Goal: Information Seeking & Learning: Find specific fact

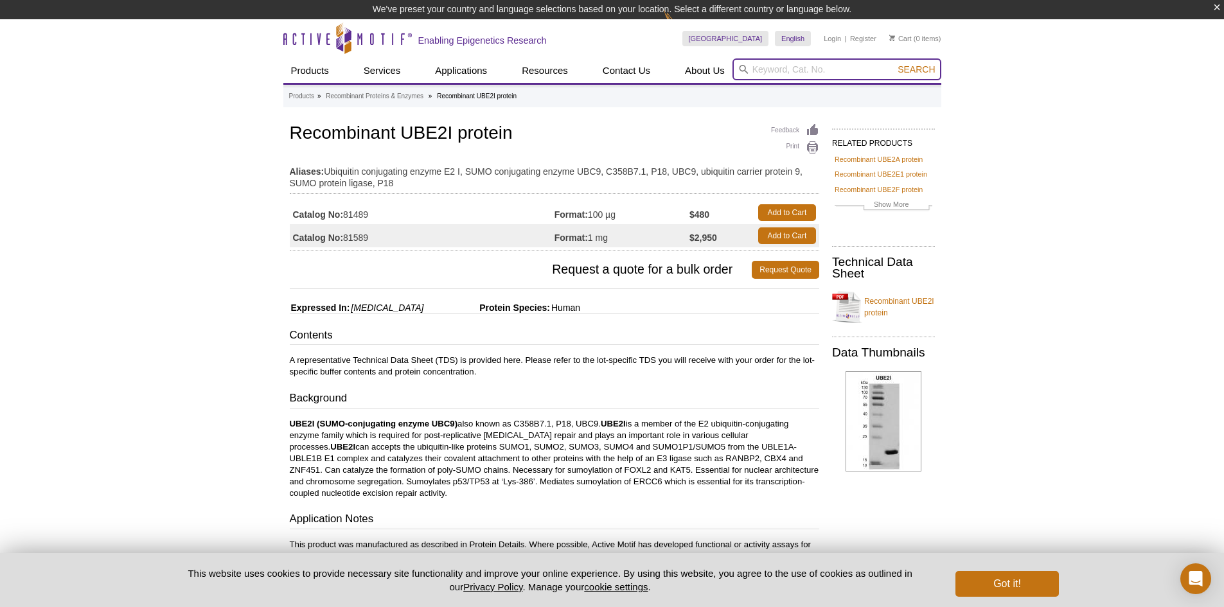
click at [765, 71] on input "search" at bounding box center [836, 69] width 209 height 22
type input "SUMO2/3"
click at [894, 64] on button "Search" at bounding box center [916, 70] width 45 height 12
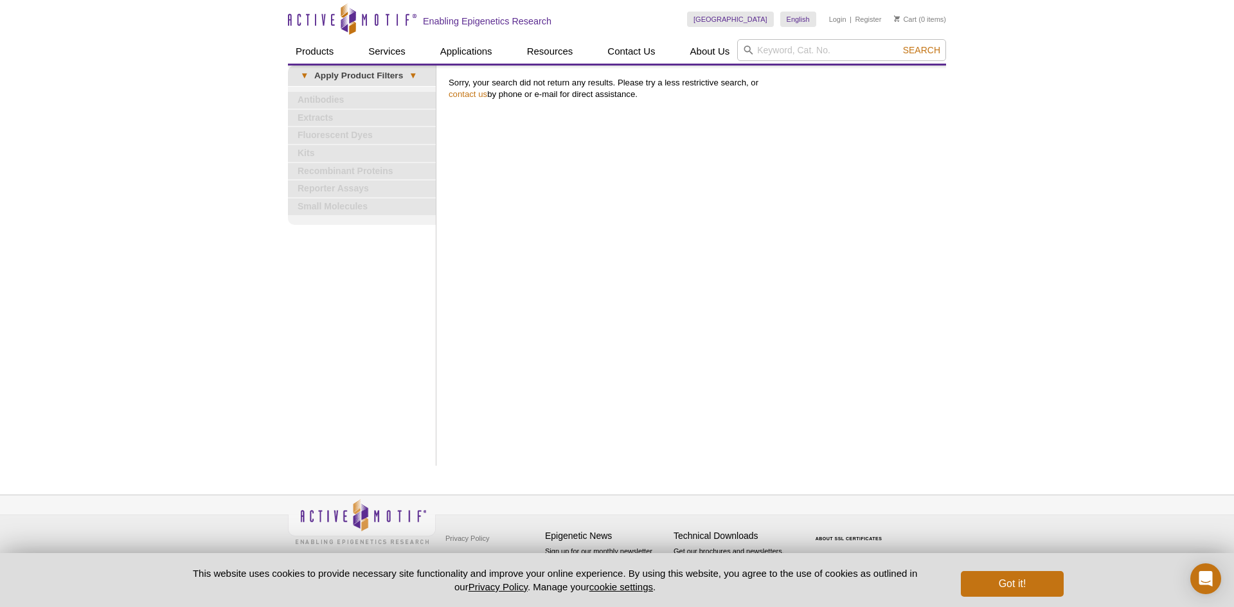
drag, startPoint x: 830, startPoint y: 37, endPoint x: 830, endPoint y: 47, distance: 10.3
click at [830, 37] on div "United States Australia Austria Belgium Brazil Canada China Czech Republic Denm…" at bounding box center [816, 19] width 259 height 39
click at [830, 47] on input "search" at bounding box center [841, 50] width 209 height 22
type input "101898"
click at [899, 44] on button "Search" at bounding box center [921, 50] width 45 height 12
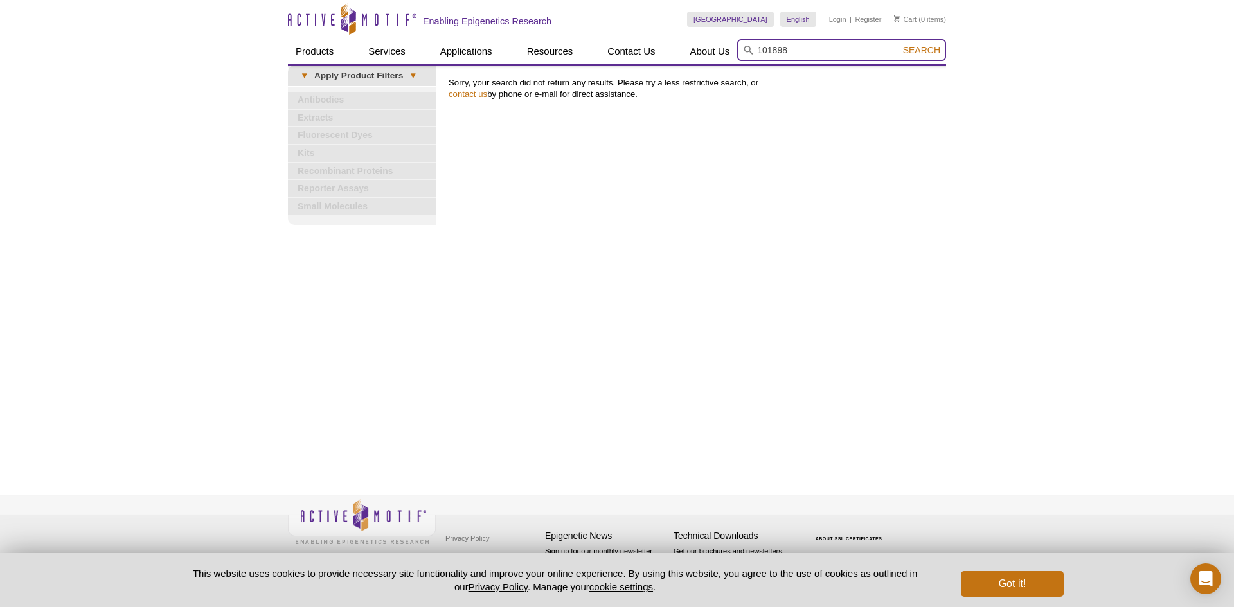
click at [786, 52] on input "101898" at bounding box center [841, 50] width 209 height 22
